Goal: Book appointment/travel/reservation

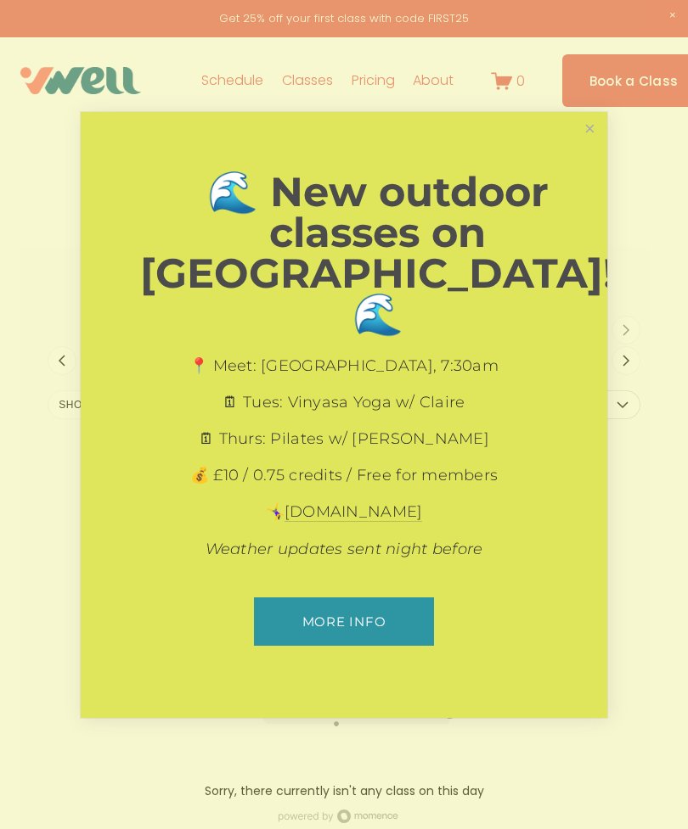
click at [587, 144] on link "Close" at bounding box center [590, 130] width 30 height 30
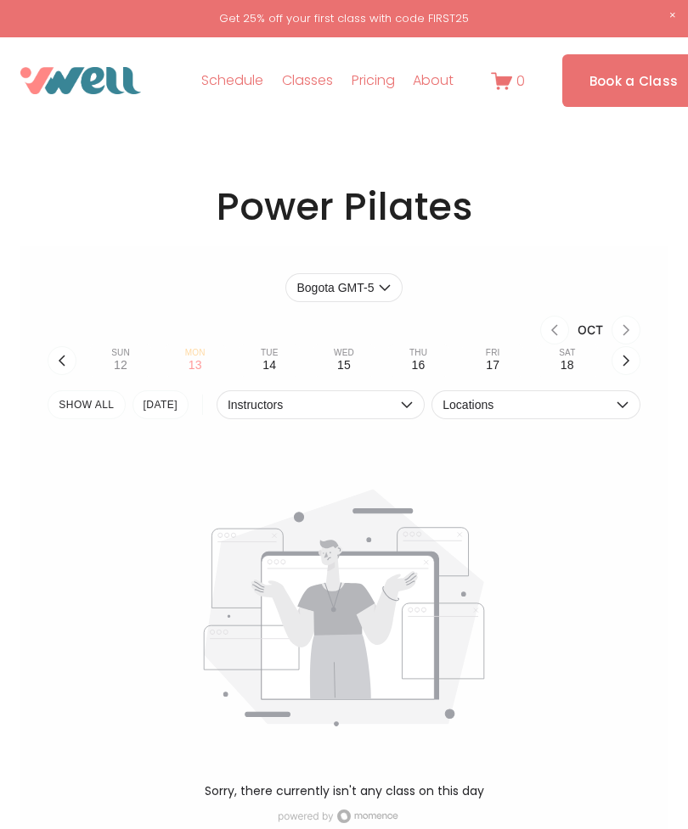
click at [429, 357] on button "Thu 16" at bounding box center [418, 361] width 61 height 32
click at [0, 0] on img at bounding box center [0, 0] width 0 height 0
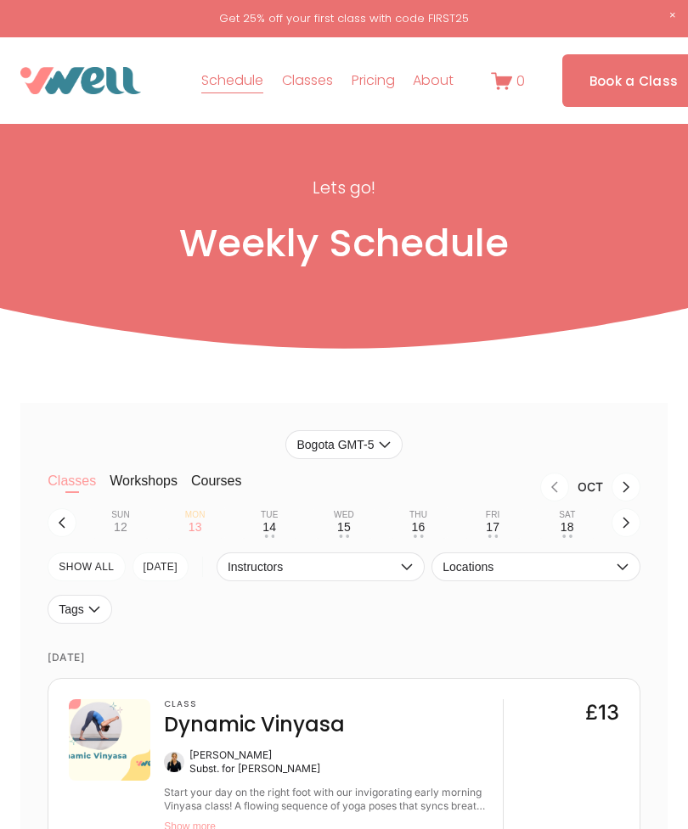
scroll to position [3, 0]
click at [281, 535] on button "Tue 14 • •" at bounding box center [269, 524] width 61 height 32
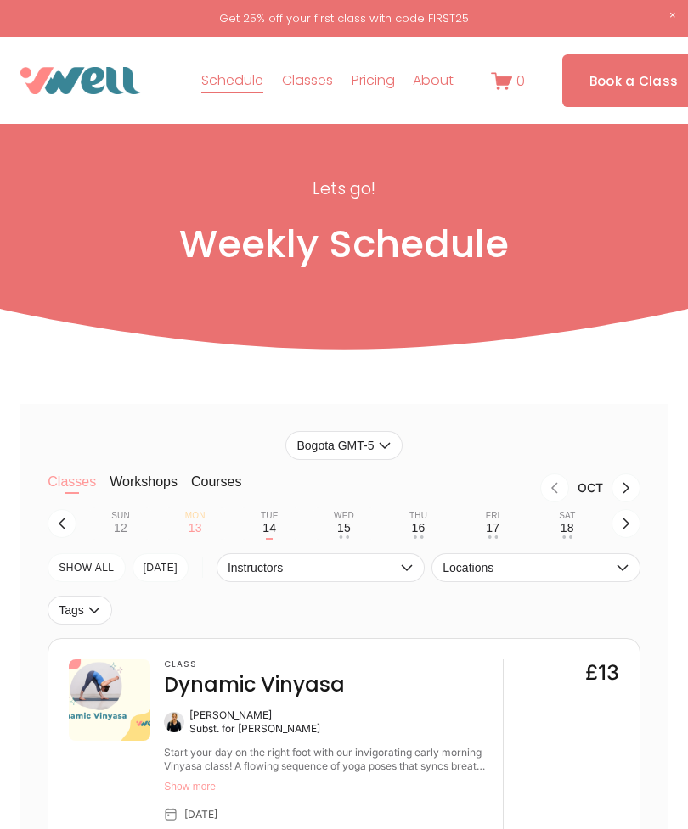
click at [355, 531] on button "Wed 15 • •" at bounding box center [343, 524] width 61 height 32
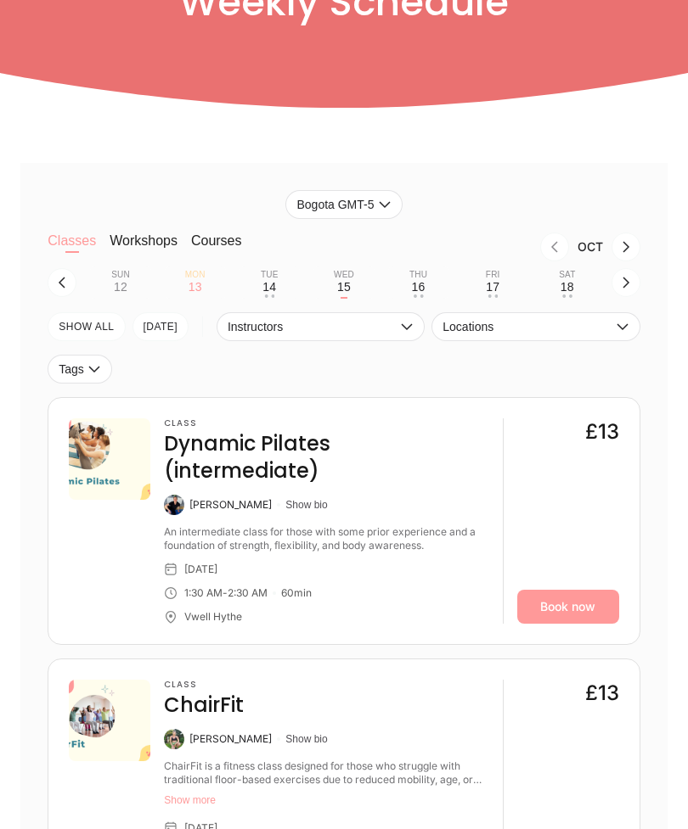
scroll to position [197, 0]
click at [424, 291] on div "16" at bounding box center [419, 287] width 14 height 14
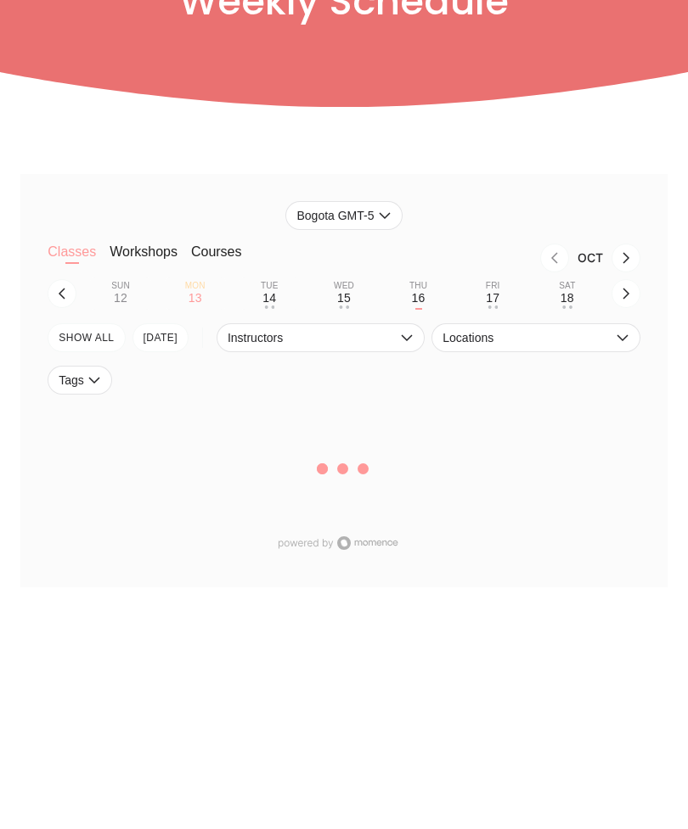
scroll to position [198, 0]
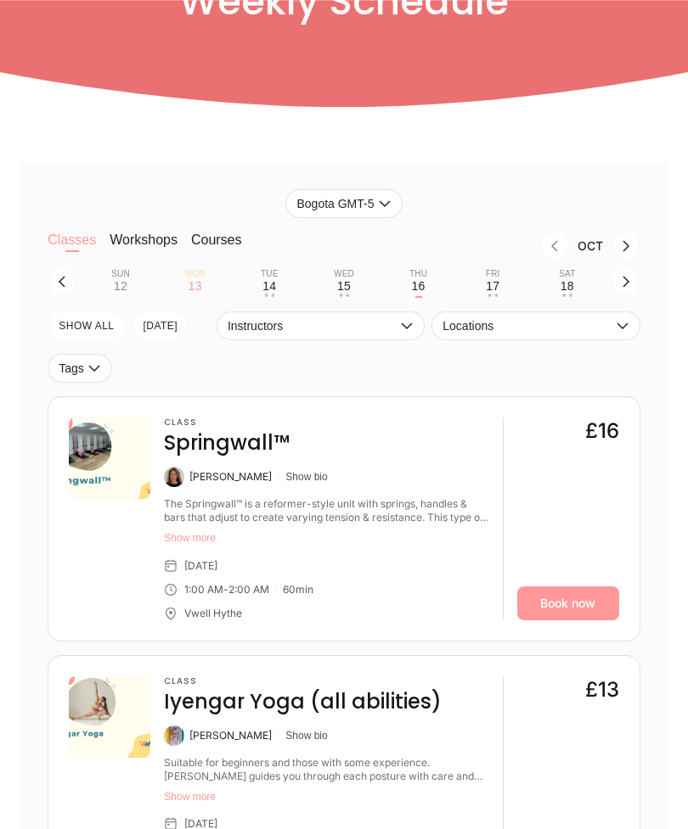
click at [572, 615] on link "Book now" at bounding box center [568, 604] width 102 height 34
